Goal: Task Accomplishment & Management: Complete application form

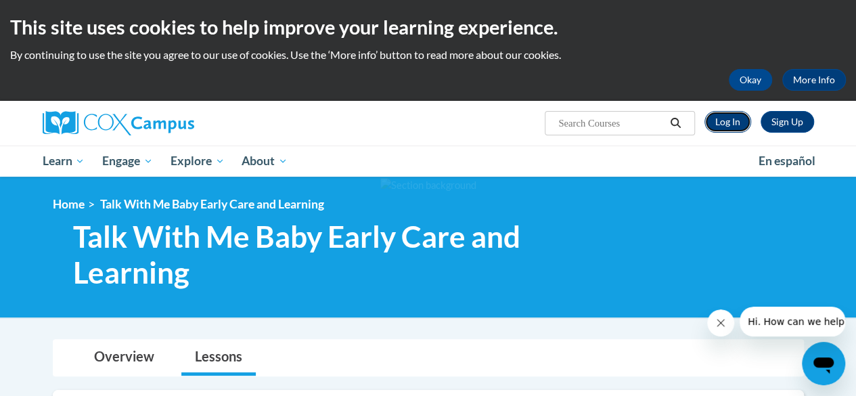
click at [737, 128] on link "Log In" at bounding box center [728, 122] width 47 height 22
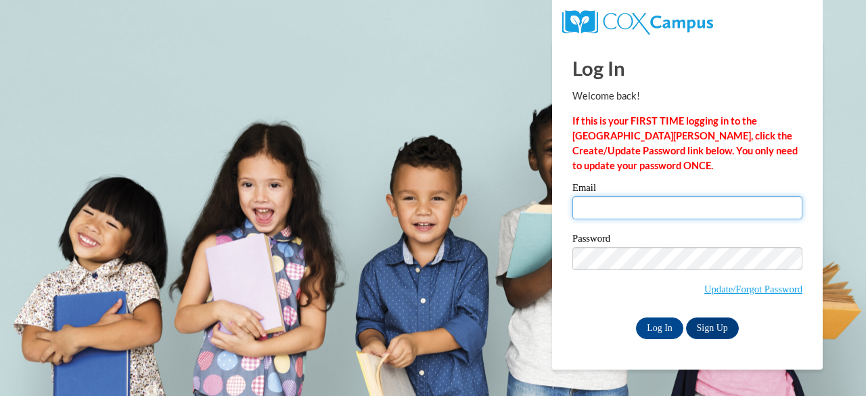
click at [672, 206] on input "Email" at bounding box center [688, 207] width 230 height 23
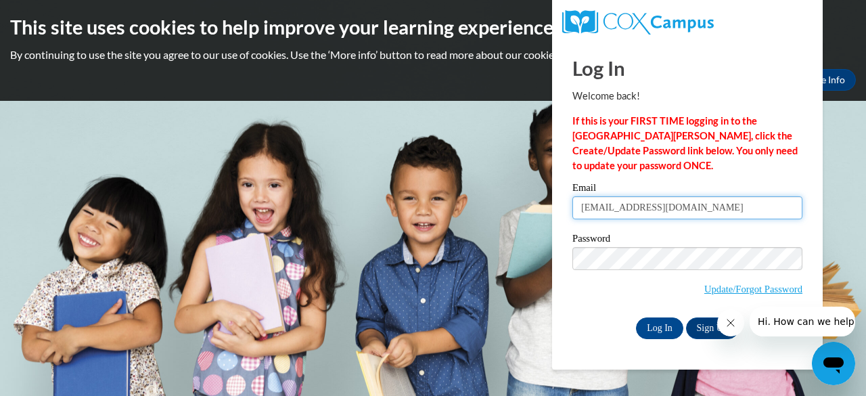
type input "katerenee624@aol.com"
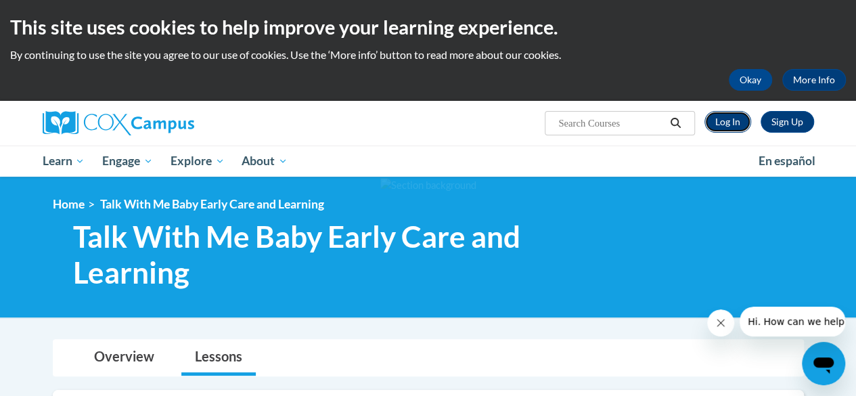
click at [731, 114] on link "Log In" at bounding box center [728, 122] width 47 height 22
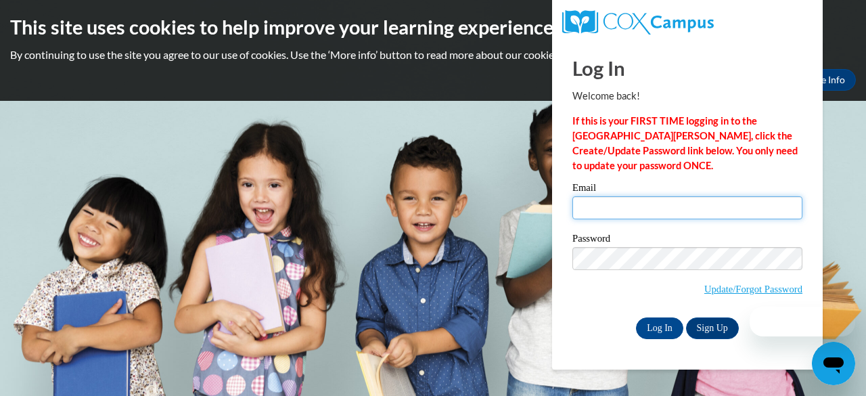
click at [644, 204] on input "Email" at bounding box center [688, 207] width 230 height 23
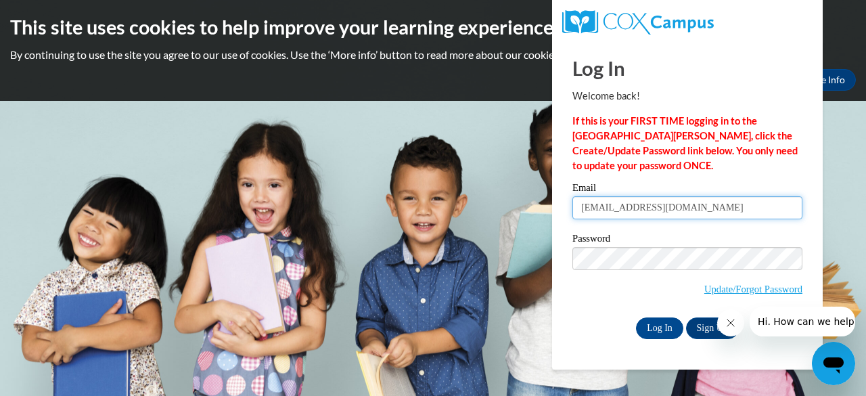
type input "katerenee624@aol.com"
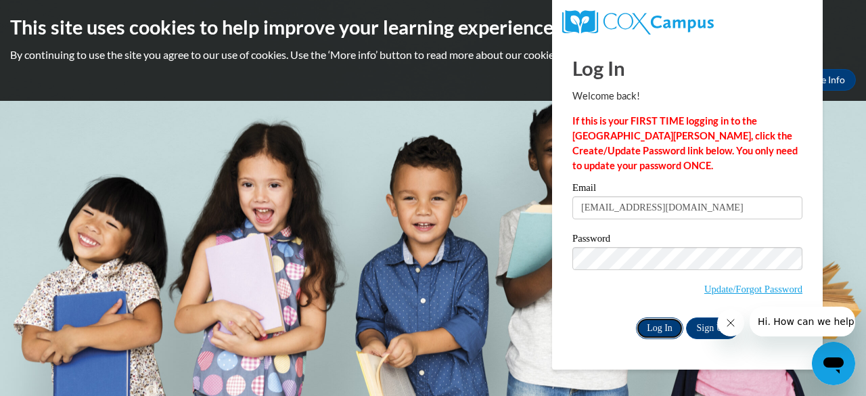
click at [655, 319] on input "Log In" at bounding box center [659, 328] width 47 height 22
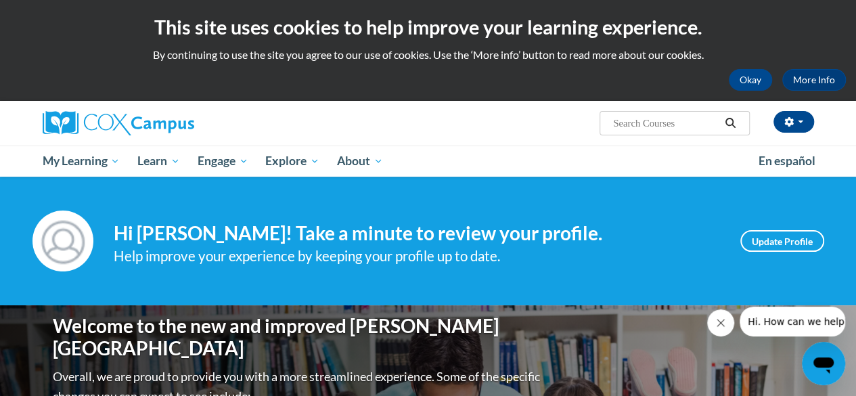
click at [725, 322] on icon "Close message from company" at bounding box center [721, 322] width 11 height 11
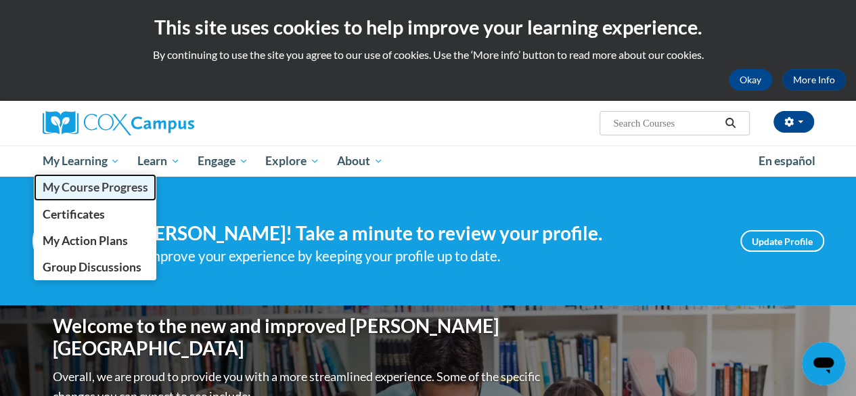
click at [108, 188] on span "My Course Progress" at bounding box center [95, 187] width 106 height 14
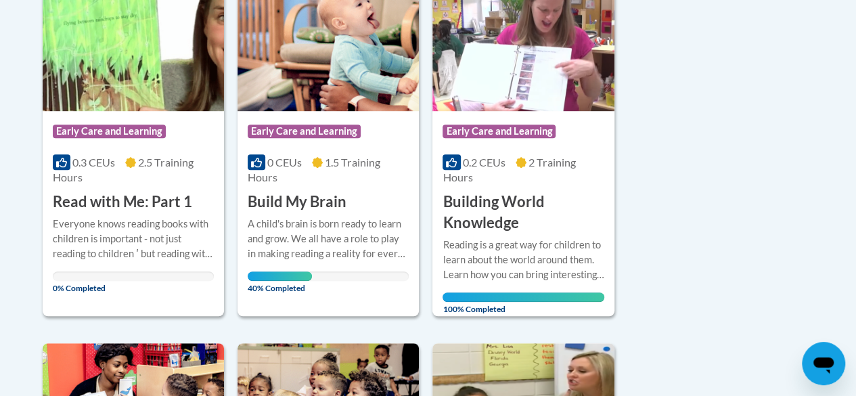
scroll to position [356, 0]
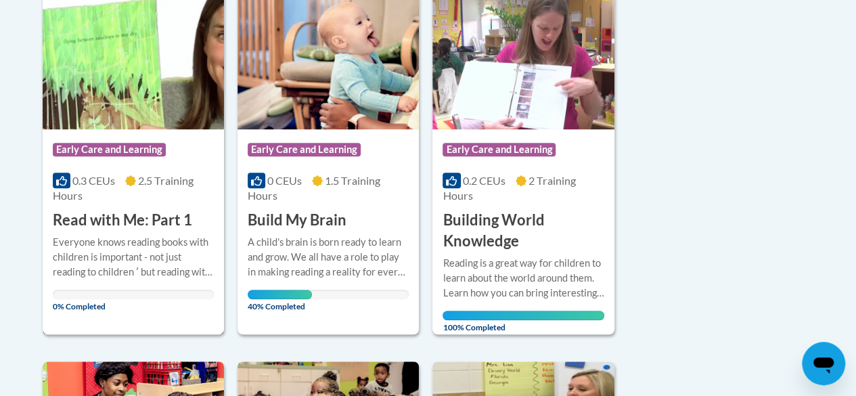
click at [159, 231] on div "More Info Open Everyone knows reading books with children is important - not ju…" at bounding box center [133, 270] width 181 height 79
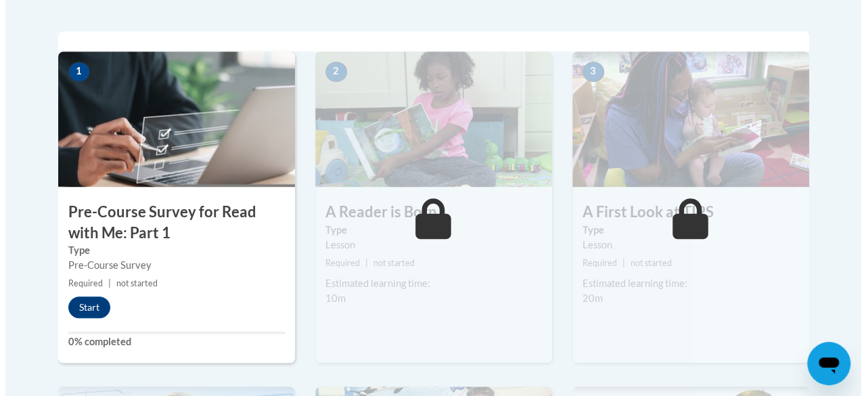
scroll to position [446, 0]
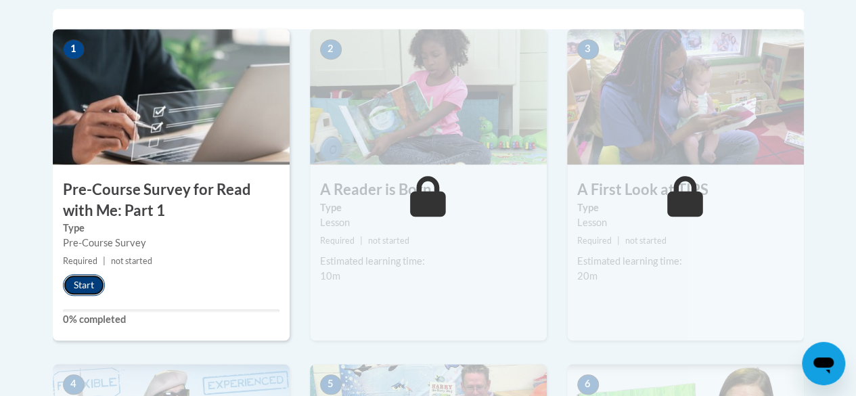
click at [85, 281] on button "Start" at bounding box center [84, 285] width 42 height 22
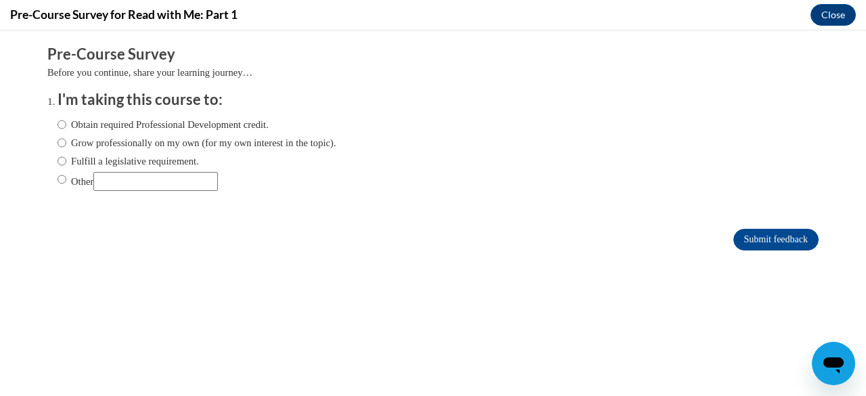
scroll to position [0, 0]
click at [85, 127] on label "Obtain required Professional Development credit." at bounding box center [163, 124] width 211 height 15
click at [66, 127] on input "Obtain required Professional Development credit." at bounding box center [62, 124] width 9 height 15
radio input "true"
click at [739, 238] on input "Submit feedback" at bounding box center [776, 240] width 85 height 22
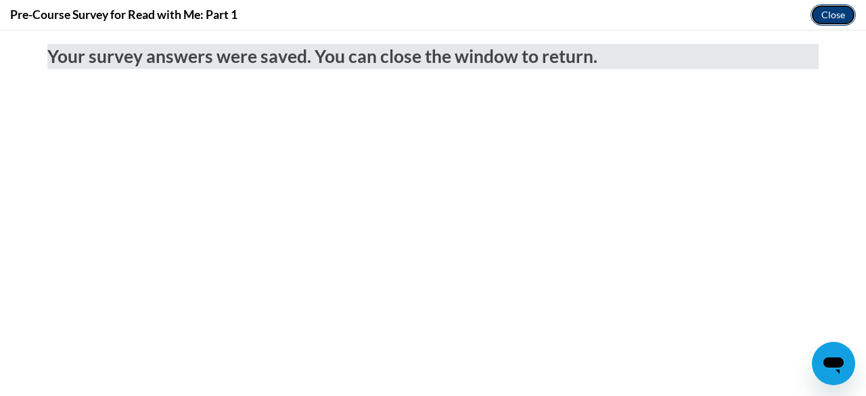
click at [829, 10] on button "Close" at bounding box center [833, 15] width 45 height 22
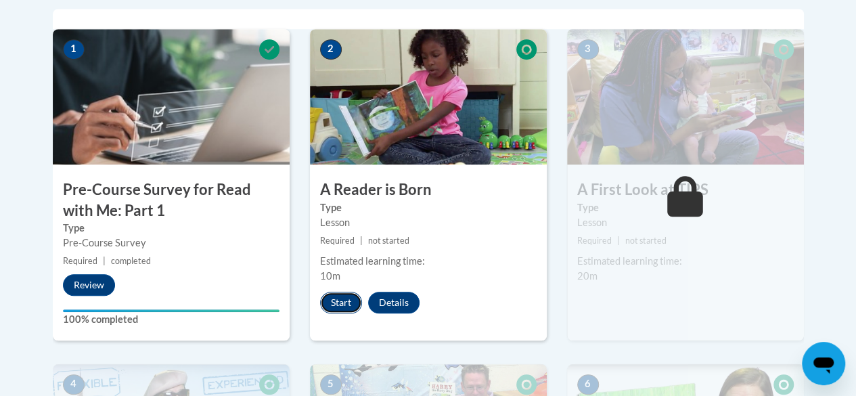
click at [349, 300] on button "Start" at bounding box center [341, 303] width 42 height 22
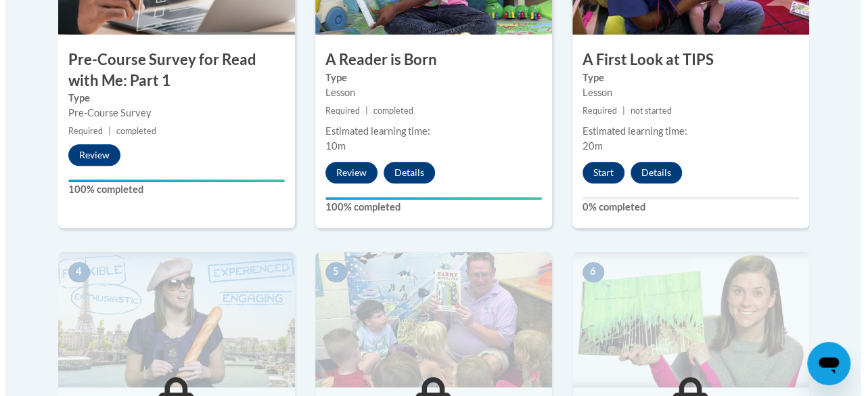
scroll to position [569, 0]
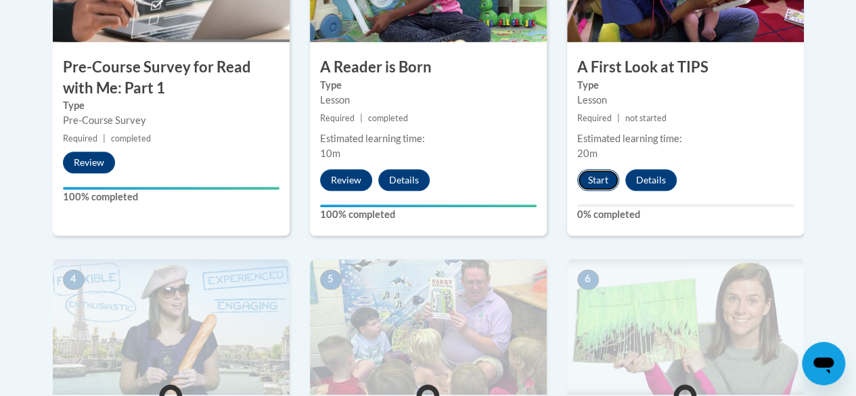
click at [597, 181] on button "Start" at bounding box center [598, 180] width 42 height 22
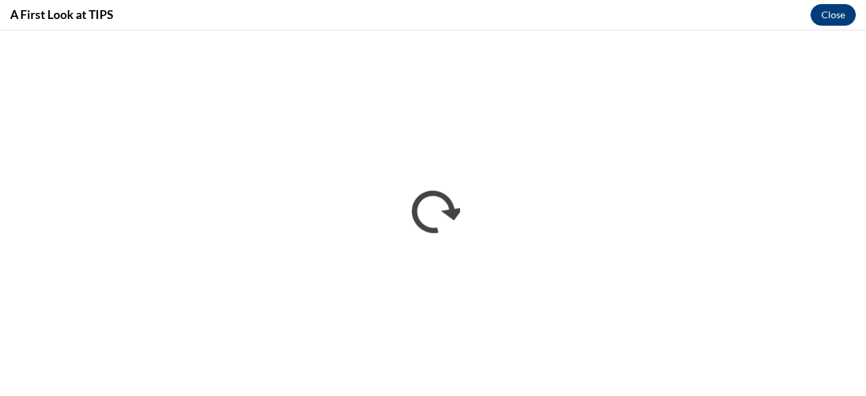
scroll to position [0, 0]
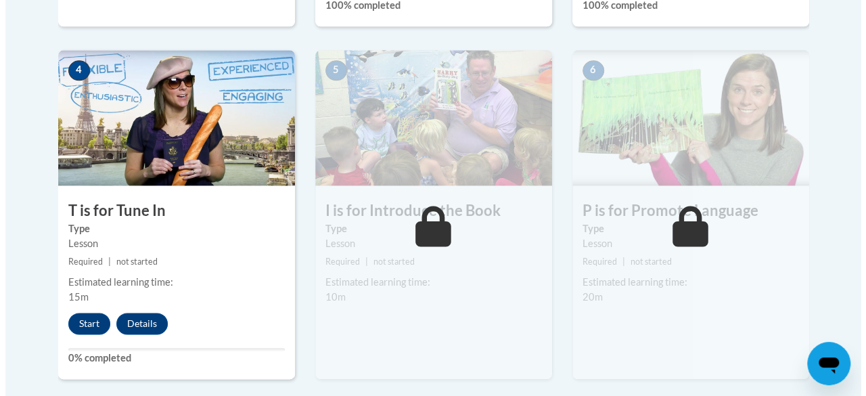
scroll to position [788, 0]
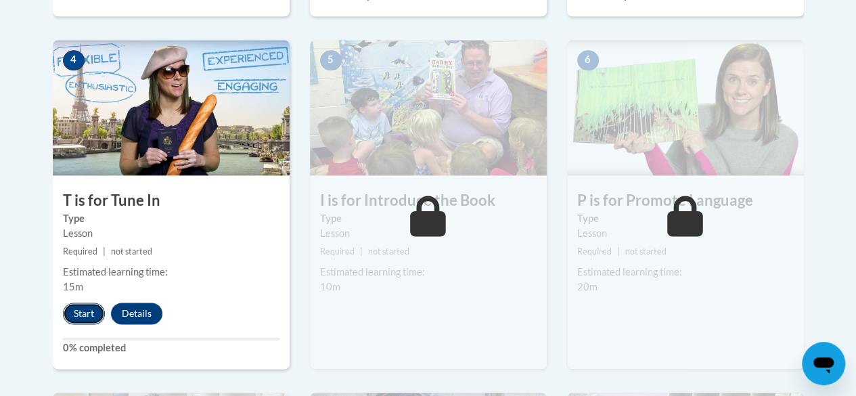
click at [89, 311] on button "Start" at bounding box center [84, 314] width 42 height 22
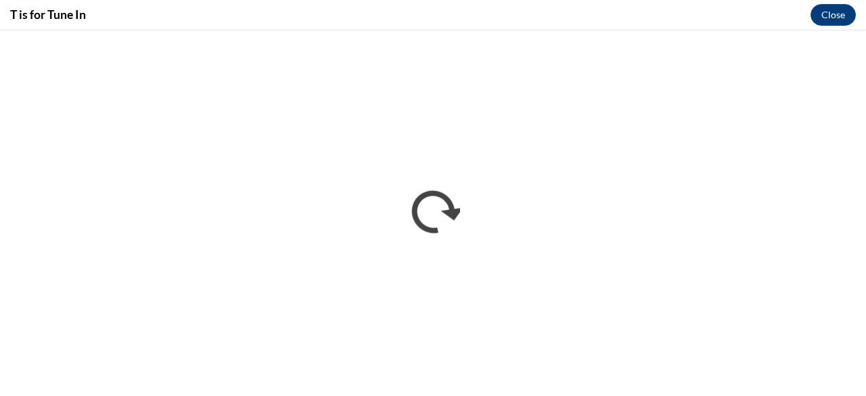
scroll to position [0, 0]
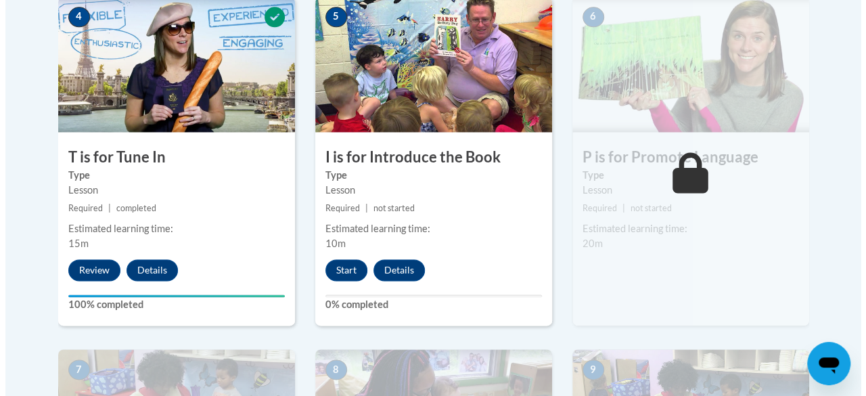
scroll to position [821, 0]
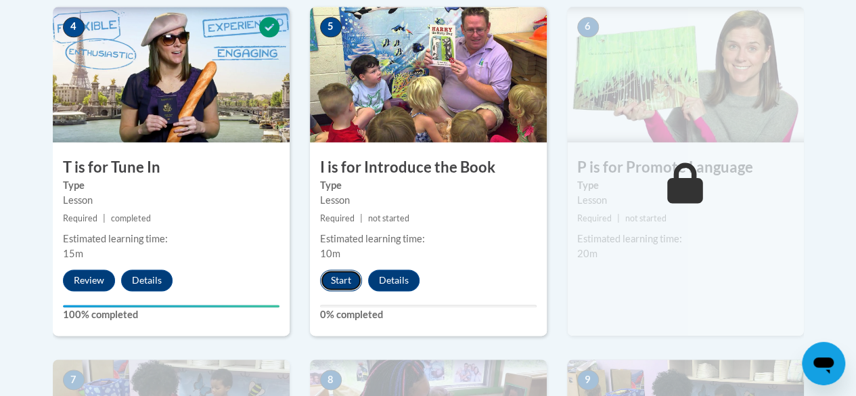
click at [338, 271] on button "Start" at bounding box center [341, 280] width 42 height 22
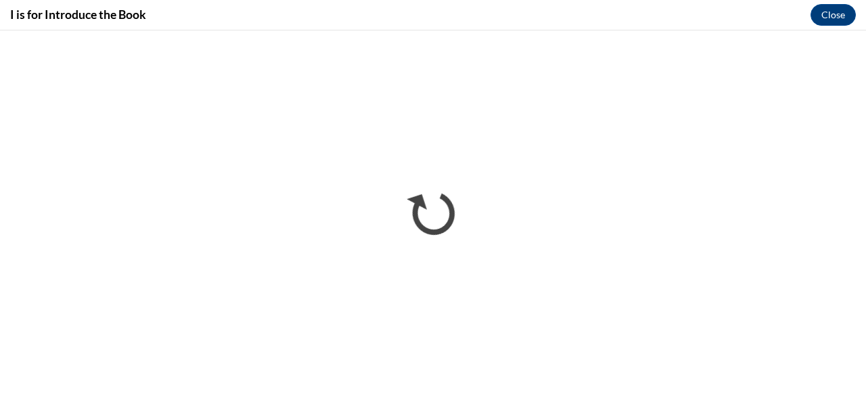
scroll to position [0, 0]
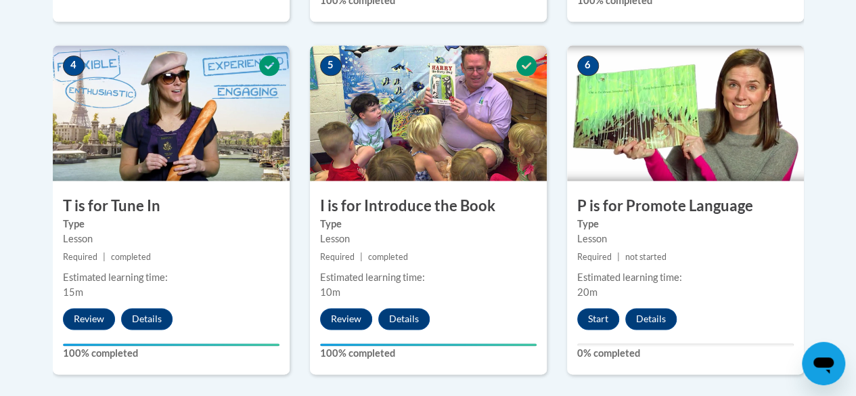
scroll to position [798, 0]
